Goal: Check status

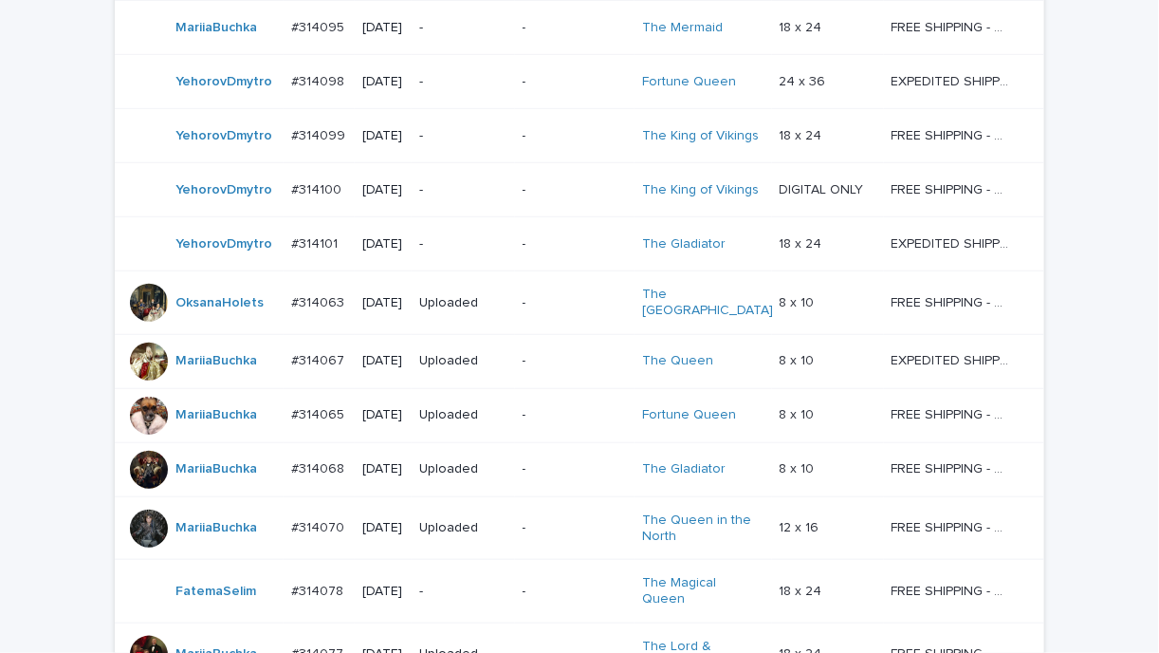
scroll to position [190, 0]
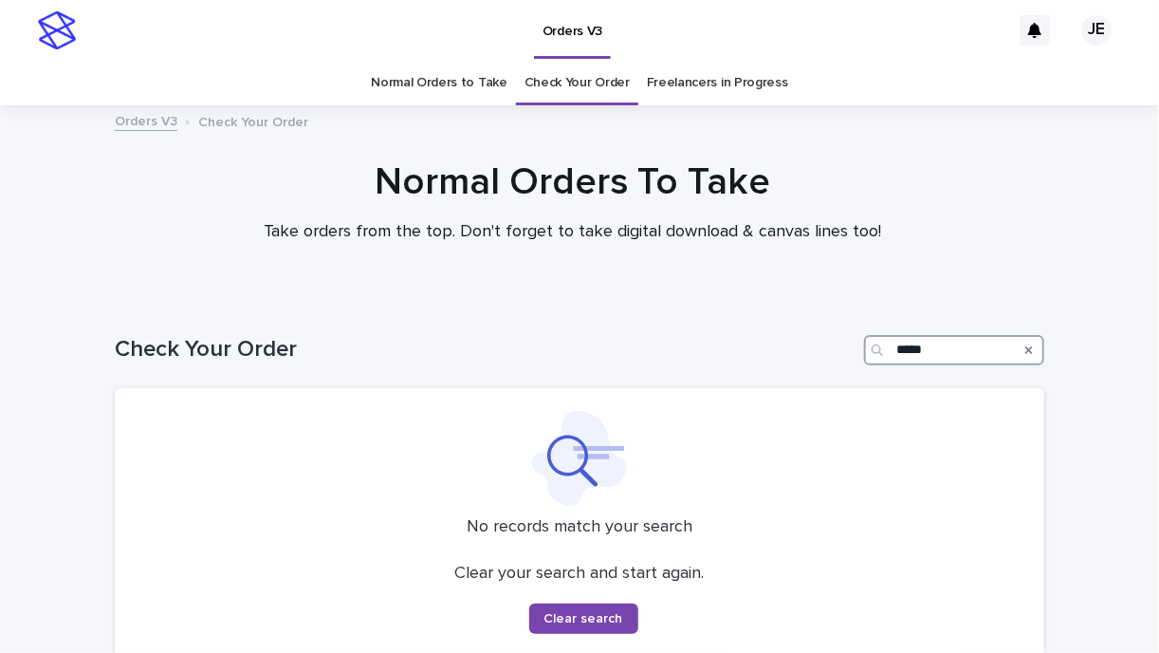
click at [954, 339] on input "*****" at bounding box center [954, 350] width 180 height 30
